Goal: Navigation & Orientation: Find specific page/section

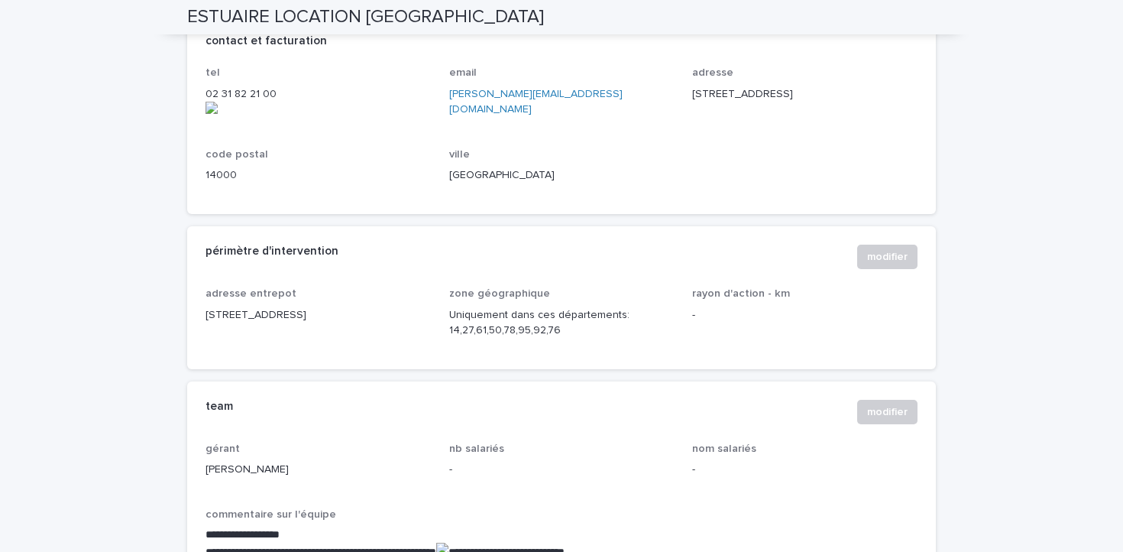
scroll to position [791, 0]
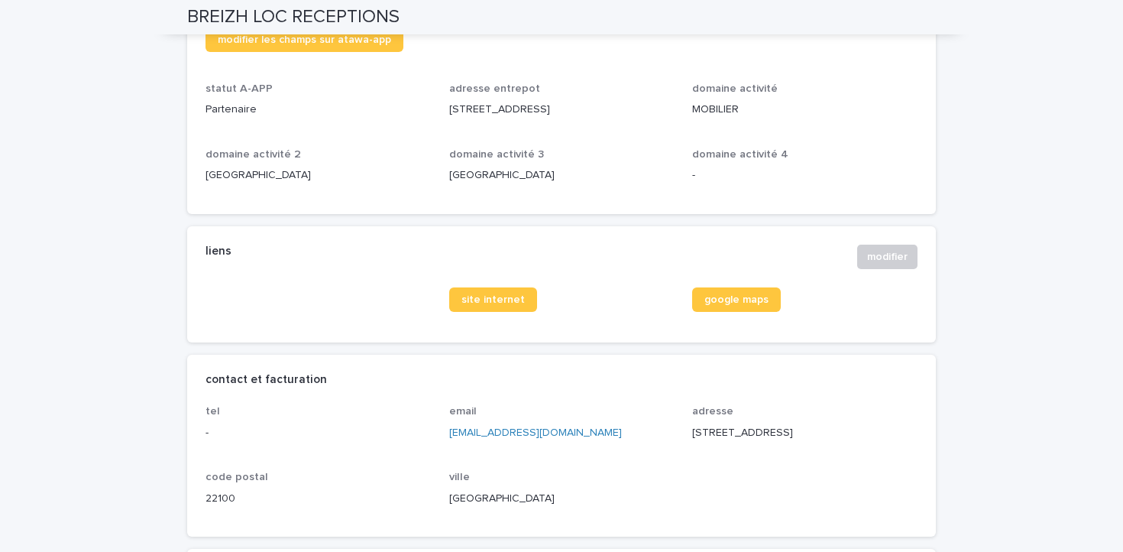
scroll to position [277, 0]
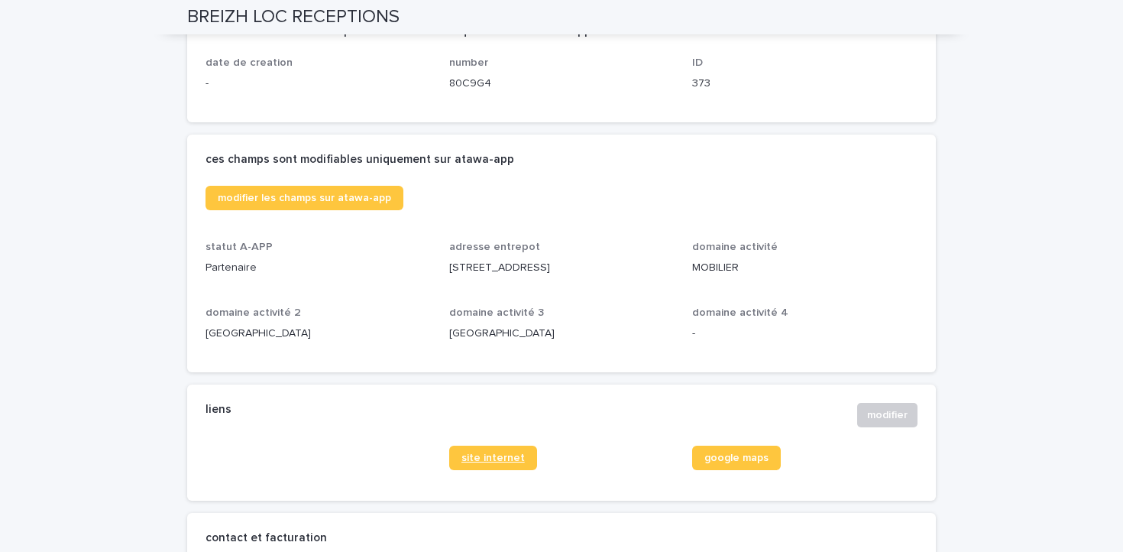
click at [489, 467] on link "site internet" at bounding box center [493, 458] width 88 height 24
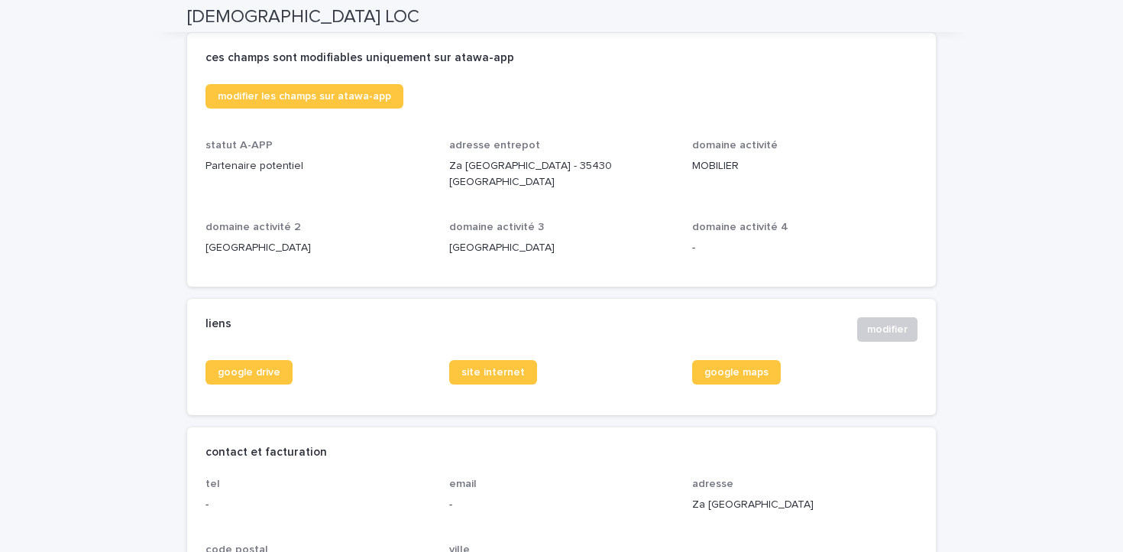
scroll to position [522, 0]
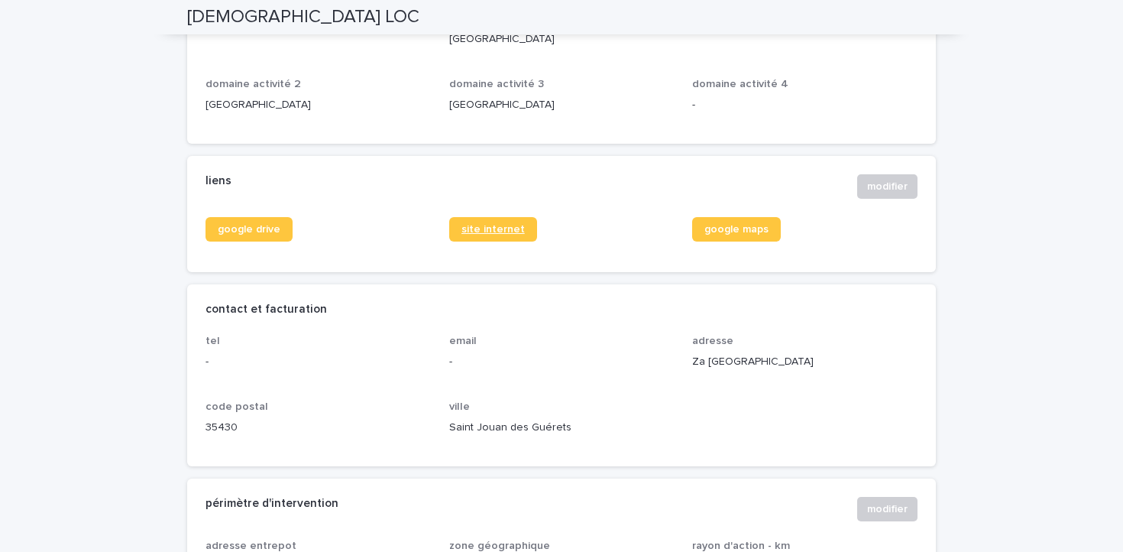
click at [500, 219] on link "site internet" at bounding box center [493, 229] width 88 height 24
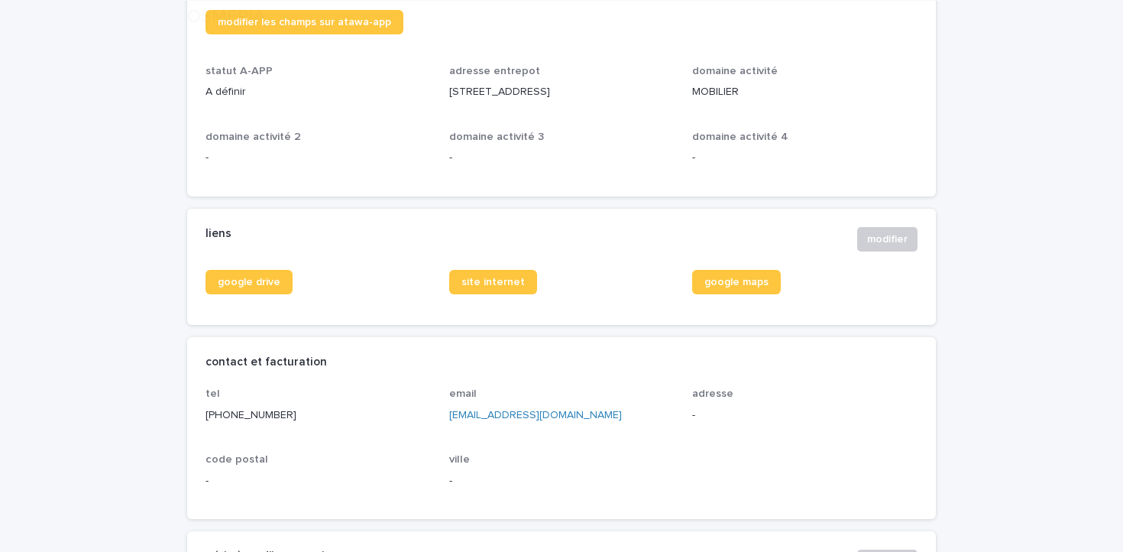
scroll to position [575, 0]
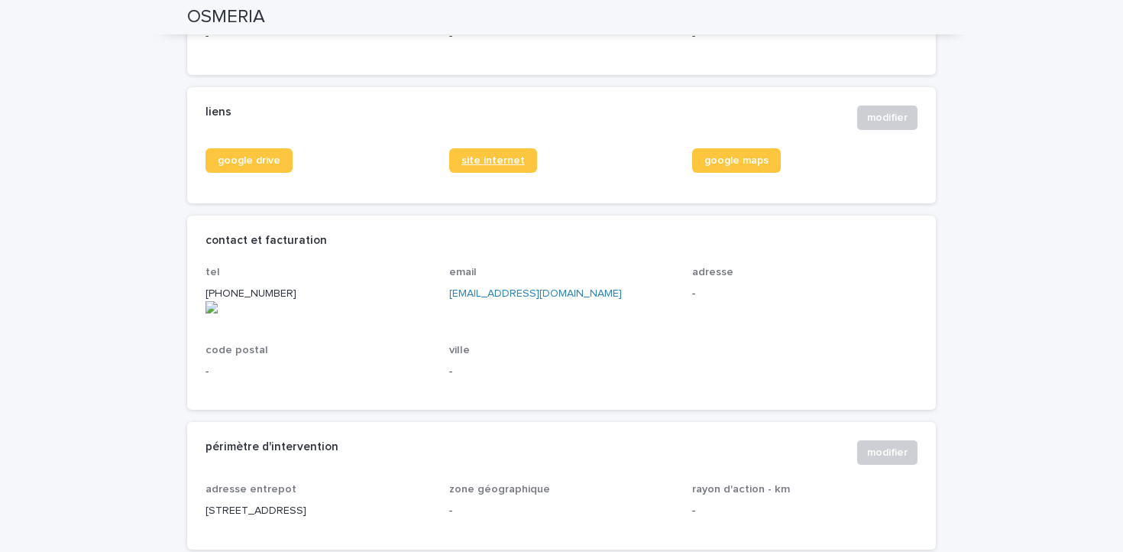
click at [505, 173] on link "site internet" at bounding box center [493, 160] width 88 height 24
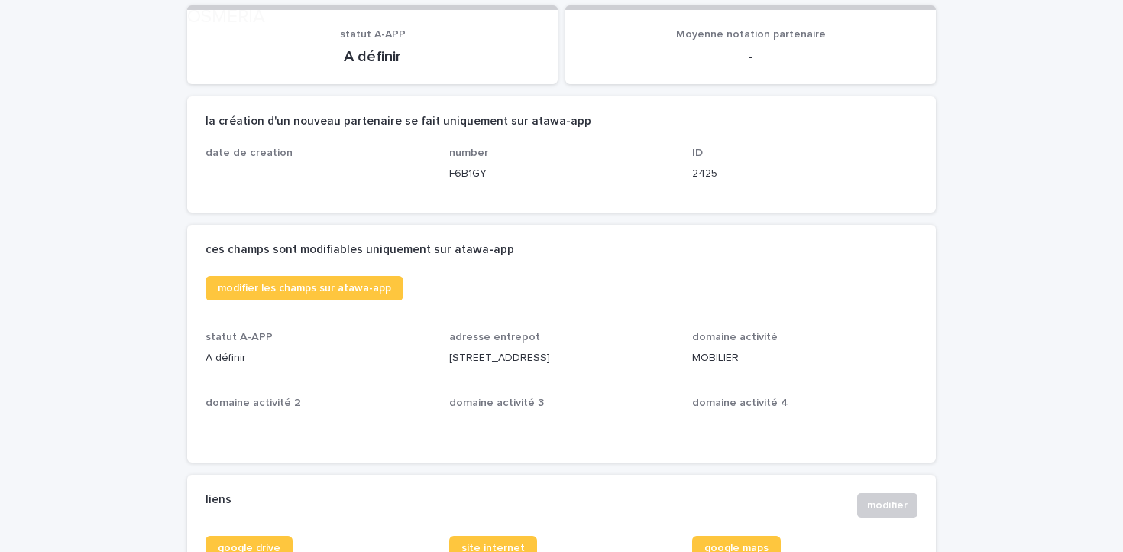
scroll to position [221, 0]
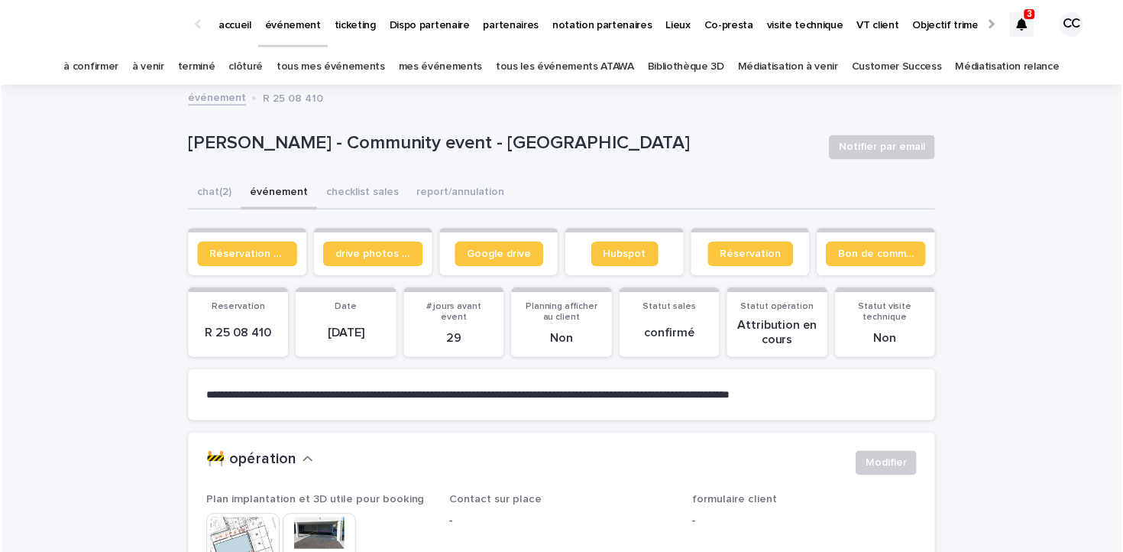
scroll to position [61, 0]
